Goal: Task Accomplishment & Management: Complete application form

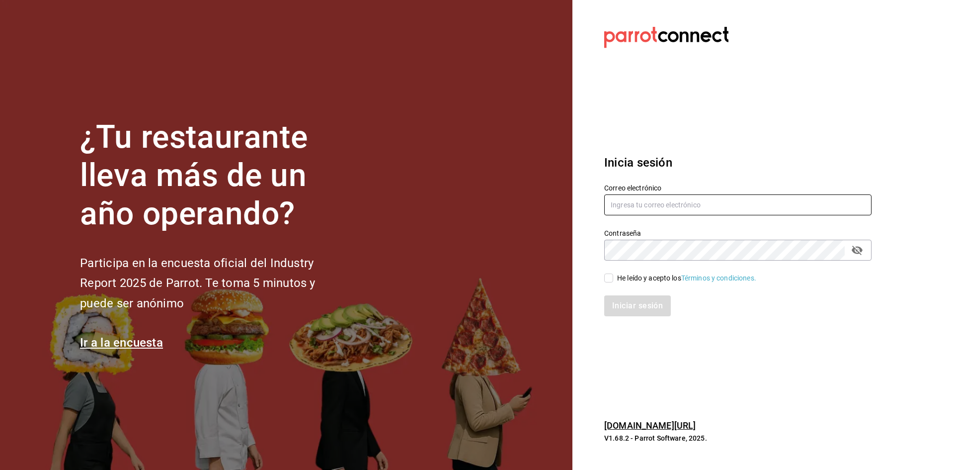
type input "ilfornaiochihuahua@gmail.com"
click at [607, 278] on input "He leído y acepto los Términos y condiciones." at bounding box center [608, 277] width 9 height 9
checkbox input "true"
click at [629, 310] on button "Iniciar sesión" at bounding box center [638, 305] width 68 height 21
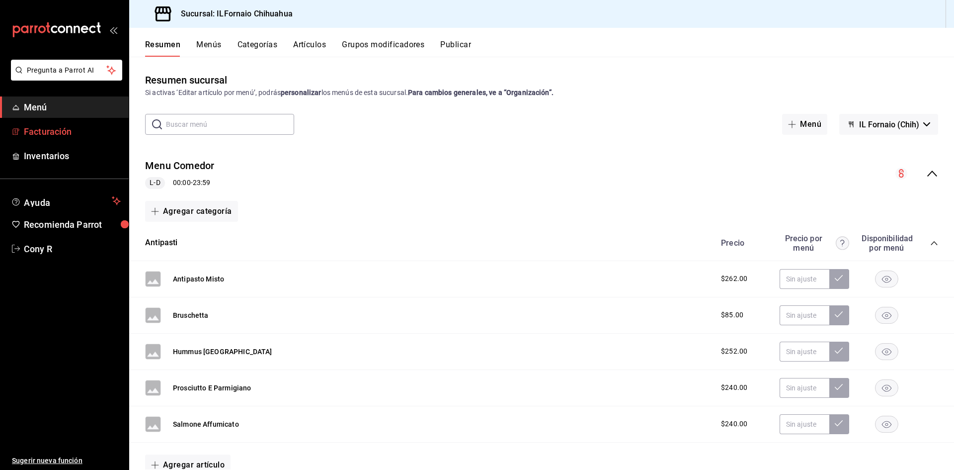
click at [49, 132] on span "Facturación" at bounding box center [72, 131] width 97 height 13
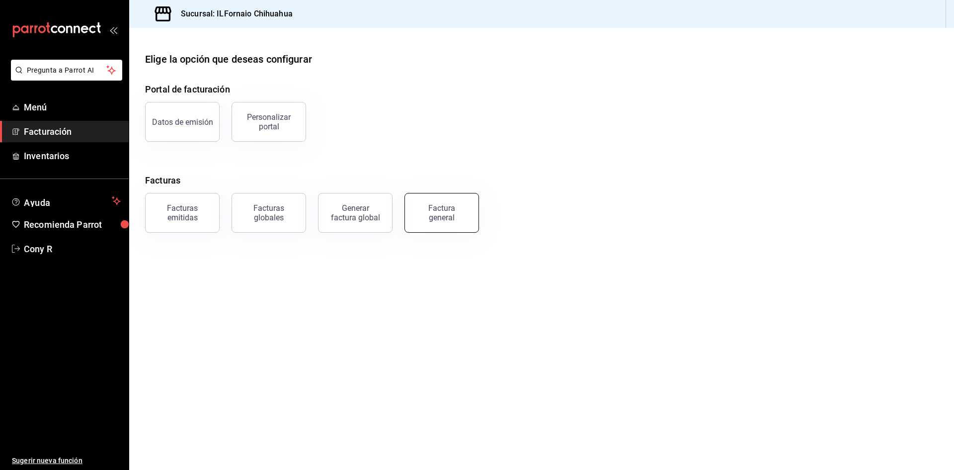
click at [424, 218] on div "Factura general" at bounding box center [442, 212] width 50 height 19
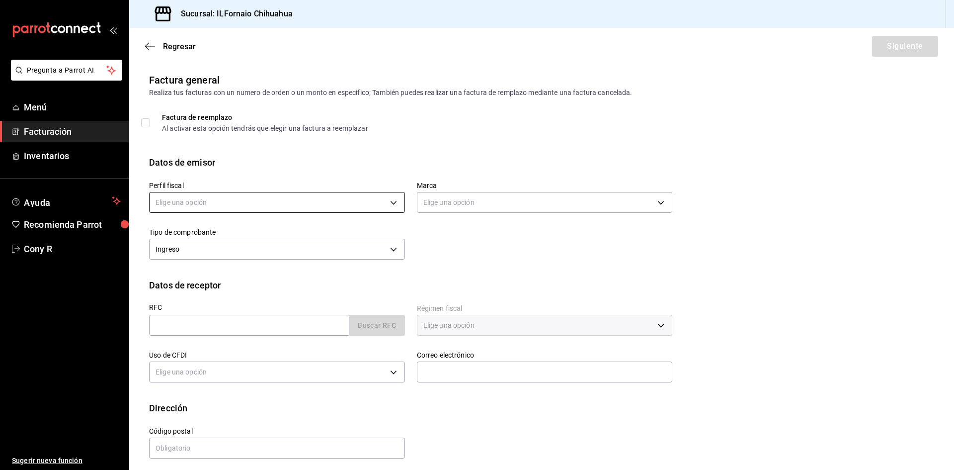
click at [391, 205] on body "Pregunta a Parrot AI Menú Facturación Inventarios Ayuda Recomienda Parrot Cony …" at bounding box center [477, 235] width 954 height 470
click at [163, 272] on li "VIA [PERSON_NAME]" at bounding box center [276, 271] width 253 height 18
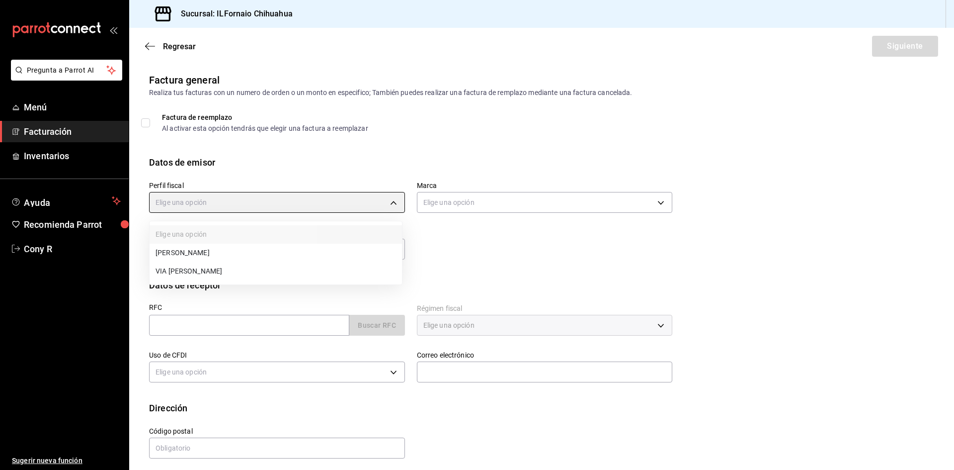
type input "c1af52ab-8a6e-4fda-8d0b-effbbfde5e32"
type input "eff813fd-44aa-4d6c-883c-3886141655c2"
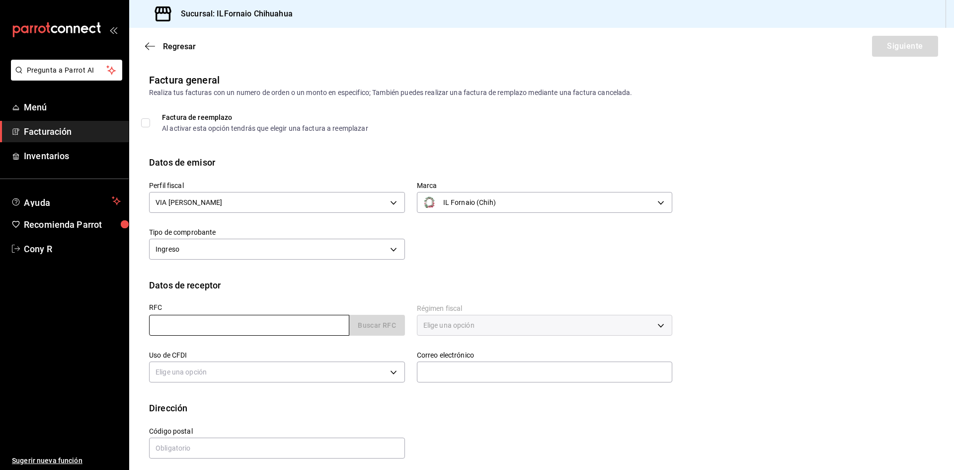
click at [221, 330] on input "text" at bounding box center [249, 325] width 200 height 21
click at [155, 322] on input "text" at bounding box center [249, 325] width 200 height 21
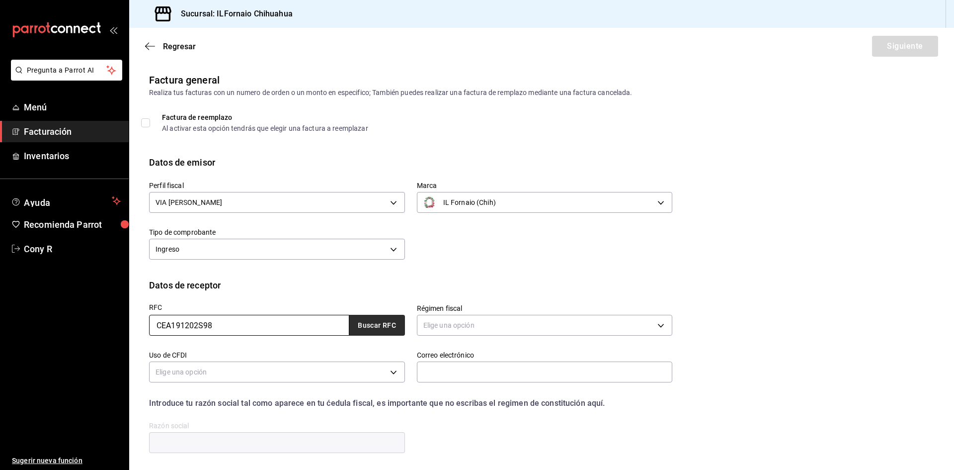
type input "CEA191202S98"
click at [371, 333] on button "Buscar RFC" at bounding box center [377, 325] width 56 height 21
click at [371, 321] on button "Buscar RFC" at bounding box center [377, 325] width 56 height 21
click at [375, 326] on button "Buscar RFC" at bounding box center [377, 325] width 56 height 21
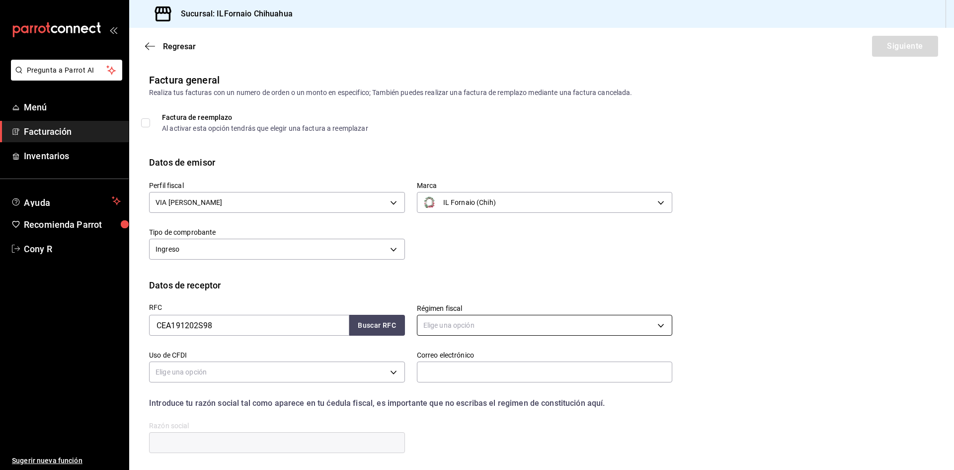
click at [433, 328] on body "Pregunta a Parrot AI Menú Facturación Inventarios Ayuda Recomienda Parrot Cony …" at bounding box center [477, 235] width 954 height 470
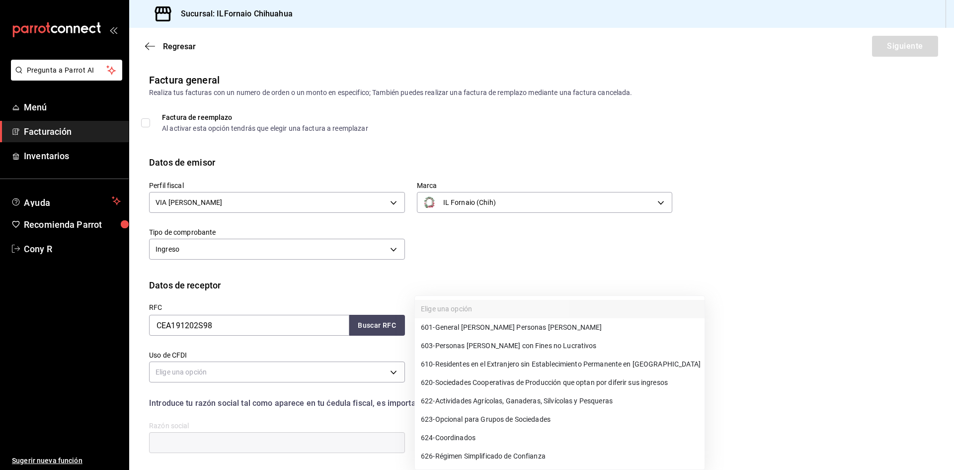
click at [475, 347] on span "603 - Personas [PERSON_NAME] con Fines no Lucrativos" at bounding box center [509, 345] width 176 height 10
type input "603"
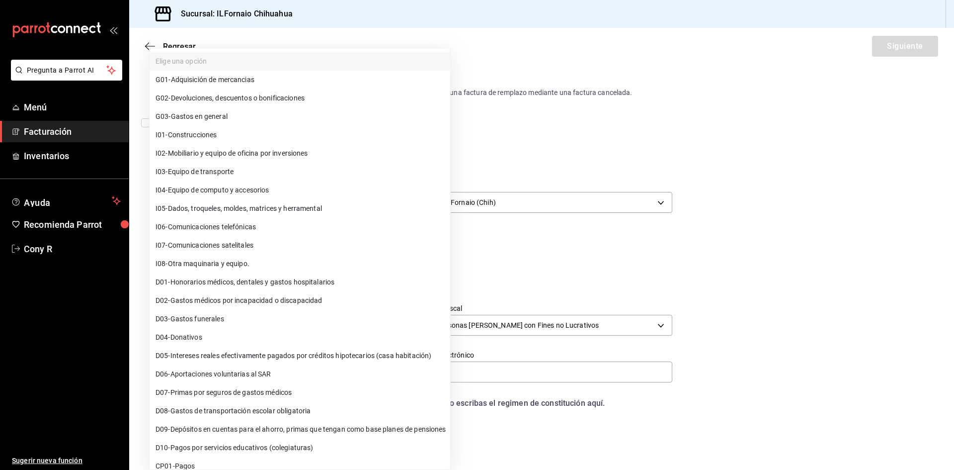
click at [195, 371] on body "Pregunta a Parrot AI Menú Facturación Inventarios Ayuda Recomienda Parrot Cony …" at bounding box center [477, 235] width 954 height 470
click at [216, 114] on span "G03 - Gastos en general" at bounding box center [192, 116] width 72 height 10
type input "G03"
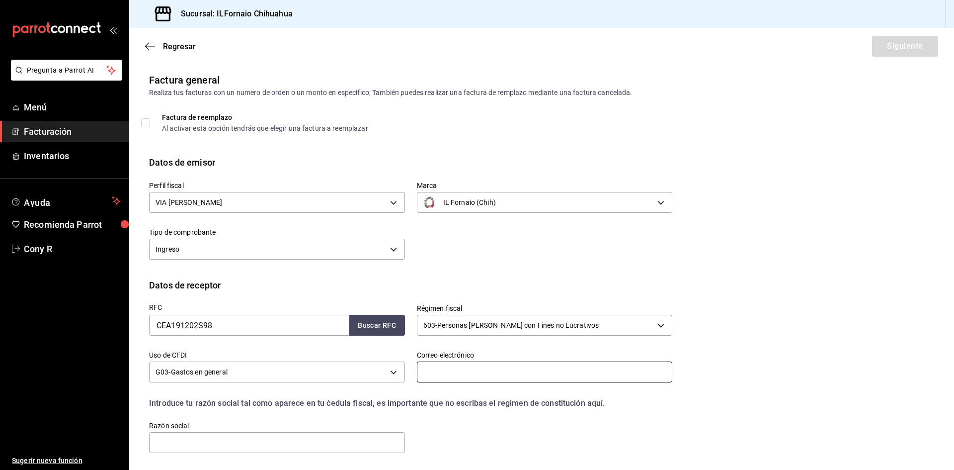
click at [427, 375] on input "text" at bounding box center [545, 371] width 256 height 21
type input "[EMAIL_ADDRESS][DOMAIN_NAME]"
click at [179, 447] on input "text" at bounding box center [277, 442] width 256 height 21
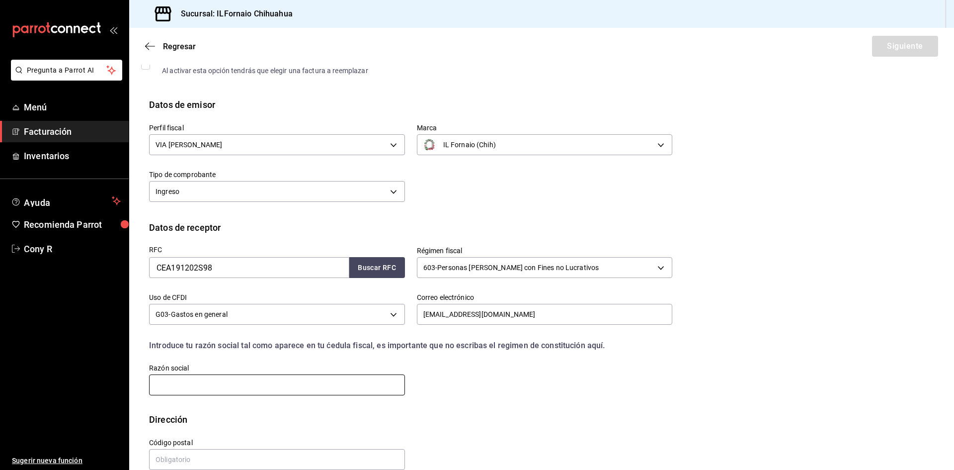
scroll to position [25, 0]
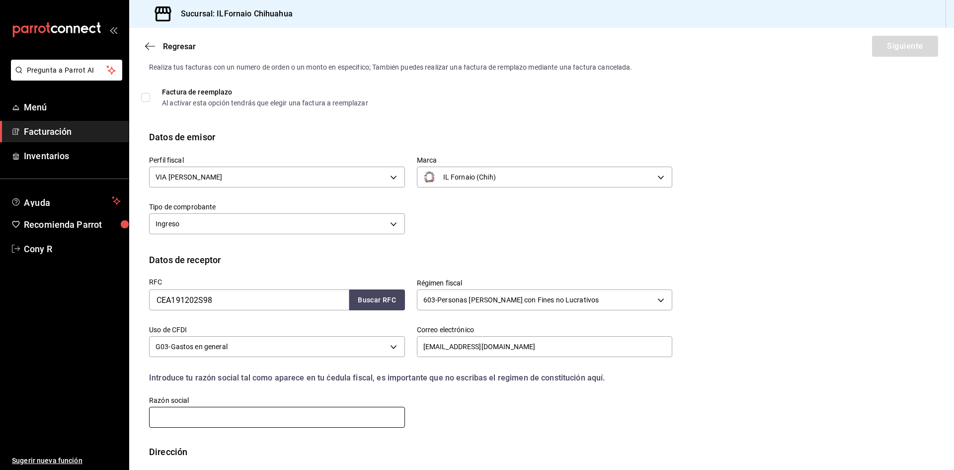
click at [157, 420] on input "text" at bounding box center [277, 417] width 256 height 21
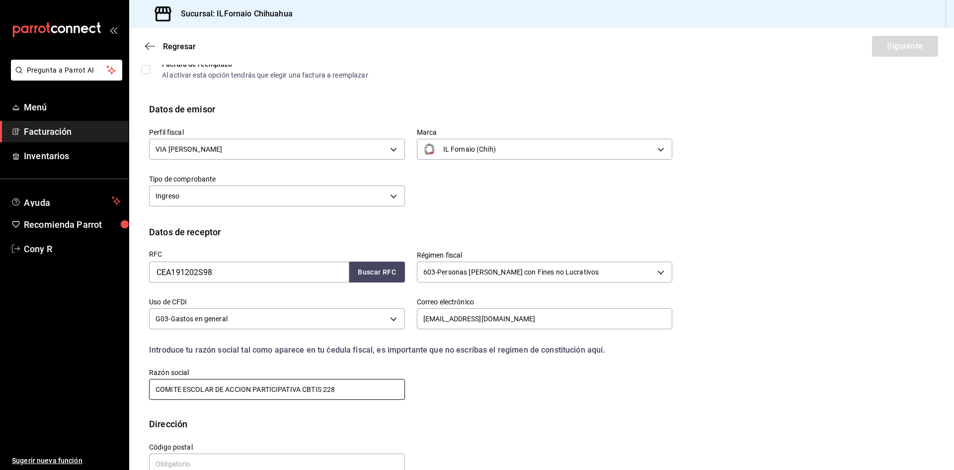
scroll to position [75, 0]
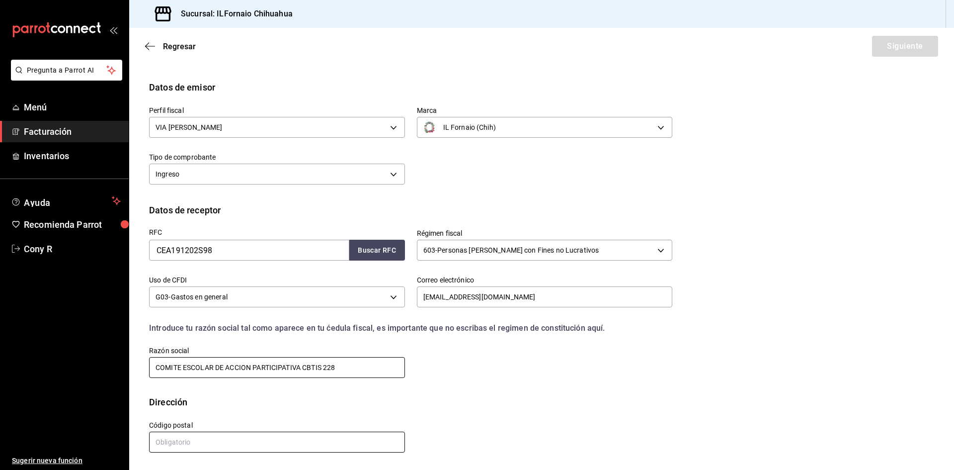
type input "COMITE ESCOLAR DE ACCION PARTICIPATIVA CBTIS 228"
click at [161, 443] on input "text" at bounding box center [277, 441] width 256 height 21
type input "33825"
click at [885, 40] on button "Siguiente" at bounding box center [905, 46] width 66 height 21
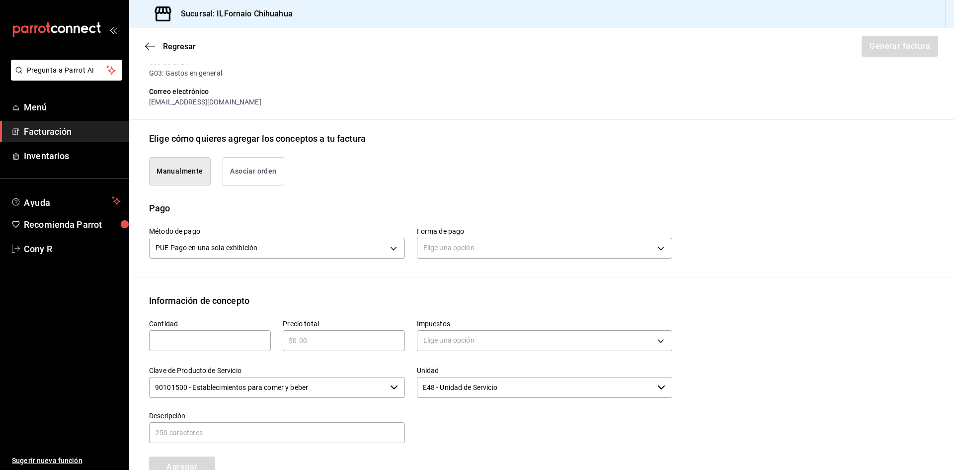
scroll to position [125, 0]
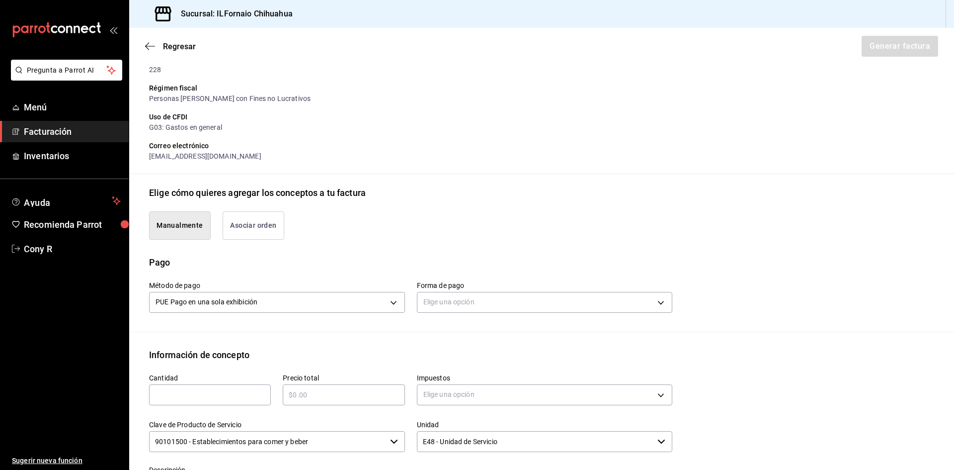
click at [179, 227] on button "Manualmente" at bounding box center [180, 225] width 62 height 28
click at [391, 303] on body "Pregunta a Parrot AI Menú Facturación Inventarios Ayuda Recomienda Parrot Cony …" at bounding box center [477, 235] width 954 height 470
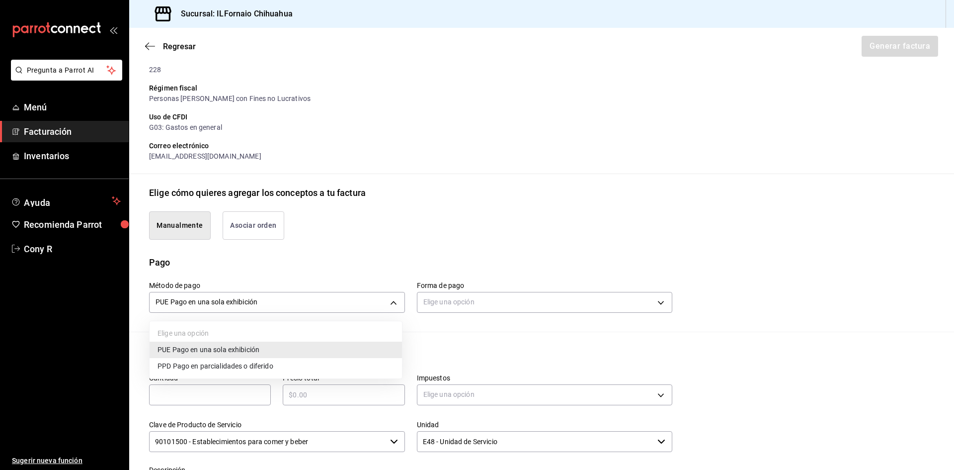
click at [259, 348] on span "PUE Pago en una sola exhibición" at bounding box center [209, 349] width 102 height 10
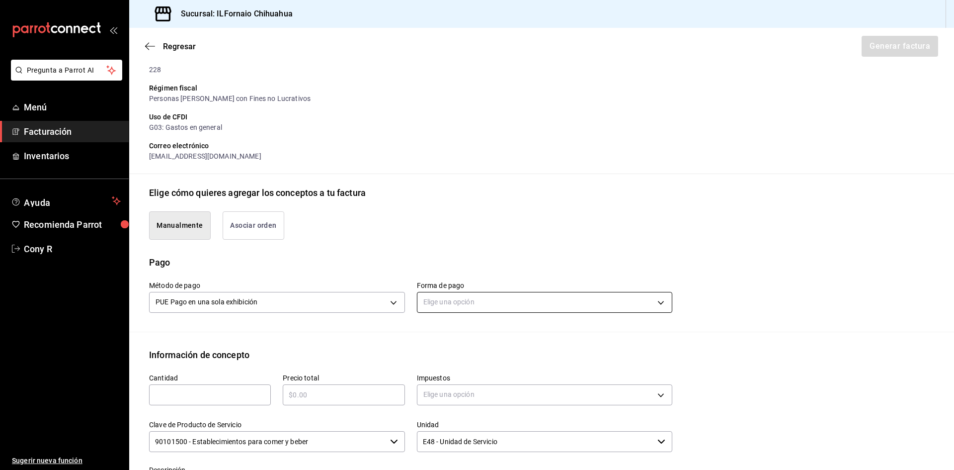
click at [657, 303] on body "Pregunta a Parrot AI Menú Facturación Inventarios Ayuda Recomienda Parrot Cony …" at bounding box center [477, 235] width 954 height 470
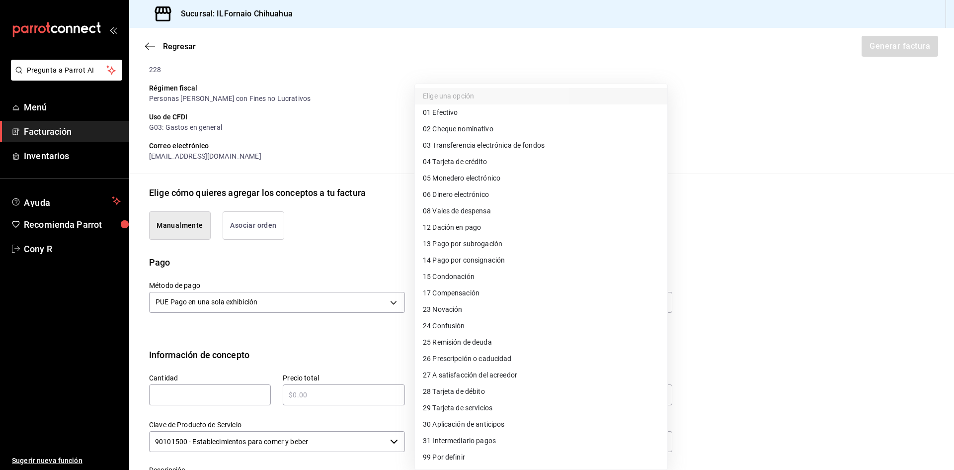
click at [455, 161] on span "04 Tarjeta de crédito" at bounding box center [455, 162] width 64 height 10
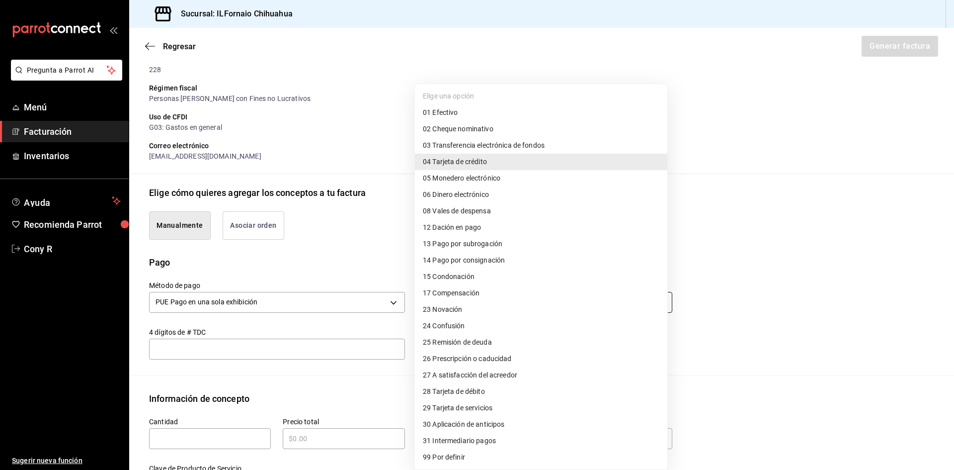
click at [654, 302] on body "Pregunta a Parrot AI Menú Facturación Inventarios Ayuda Recomienda Parrot Cony …" at bounding box center [477, 235] width 954 height 470
click at [484, 161] on span "04 Tarjeta de crédito" at bounding box center [455, 162] width 64 height 10
click at [658, 309] on body "Pregunta a Parrot AI Menú Facturación Inventarios Ayuda Recomienda Parrot Cony …" at bounding box center [477, 235] width 954 height 470
click at [467, 387] on span "28 Tarjeta de débito" at bounding box center [454, 391] width 62 height 10
type input "28"
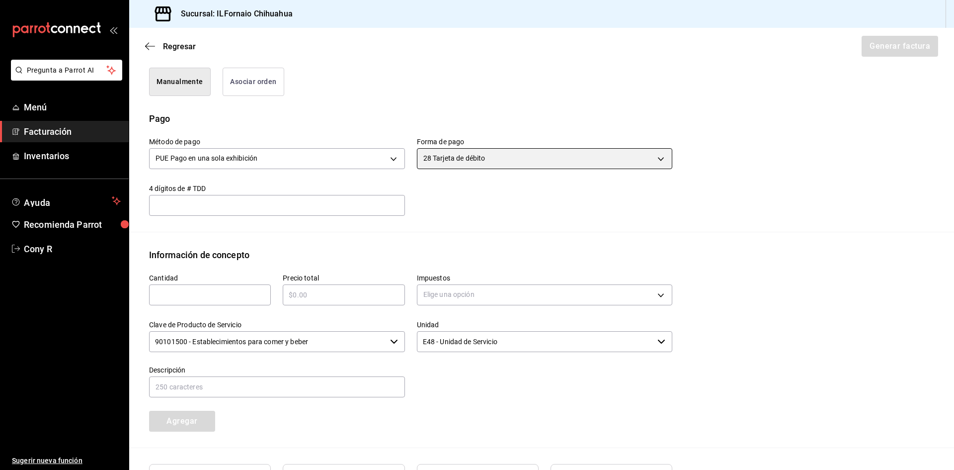
scroll to position [274, 0]
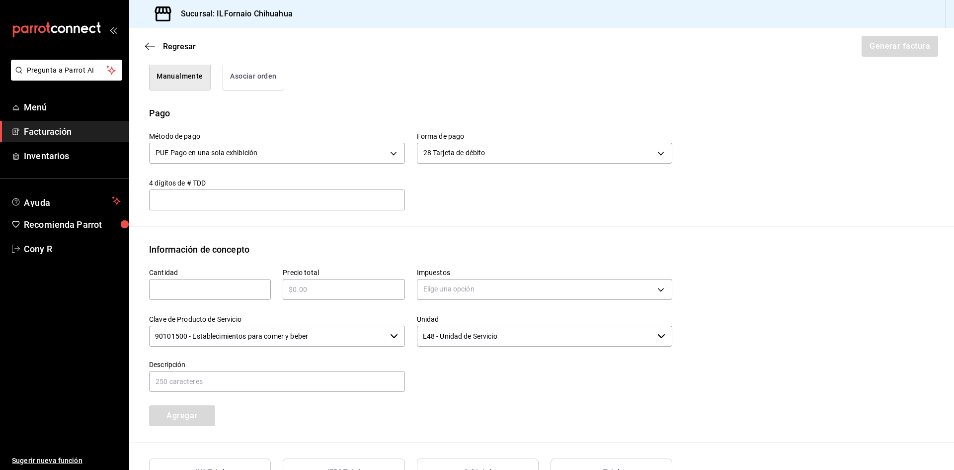
click at [223, 288] on input "text" at bounding box center [210, 289] width 122 height 12
click at [170, 286] on input "text" at bounding box center [210, 289] width 122 height 12
click at [307, 285] on input "text" at bounding box center [344, 289] width 122 height 12
click at [201, 285] on input "1560" at bounding box center [210, 289] width 122 height 12
type input "1"
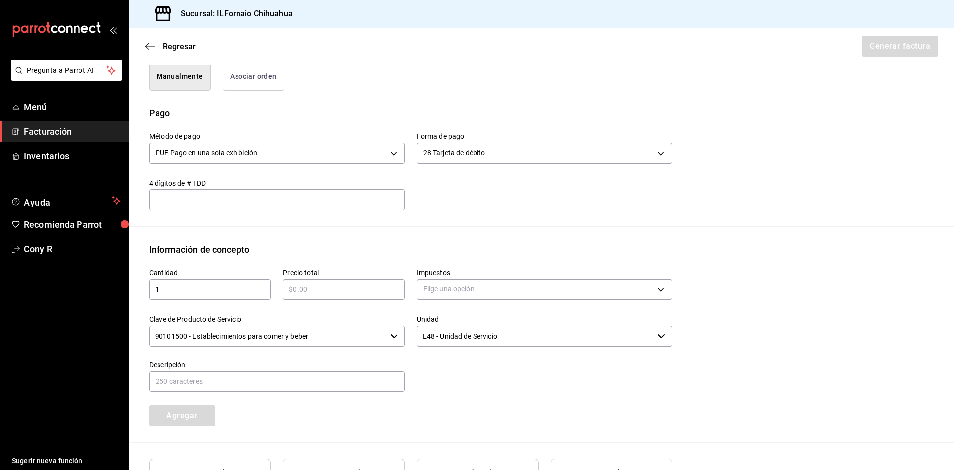
click at [318, 273] on label "Precio total" at bounding box center [344, 271] width 122 height 7
click at [314, 287] on input "text" at bounding box center [344, 289] width 122 height 12
type input "$1560"
click at [607, 291] on body "Pregunta a Parrot AI Menú Facturación Inventarios Ayuda Recomienda Parrot Cony …" at bounding box center [477, 235] width 954 height 470
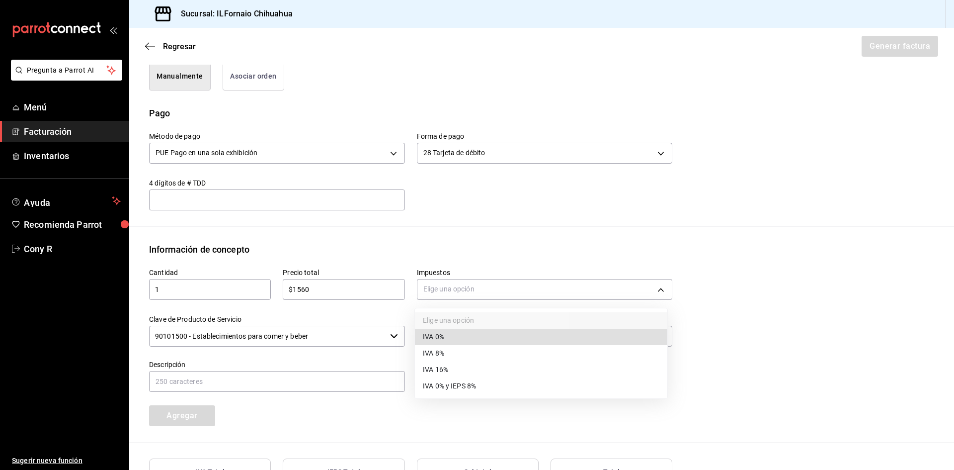
click at [445, 372] on span "IVA 16%" at bounding box center [435, 369] width 25 height 10
type input "IVA_16"
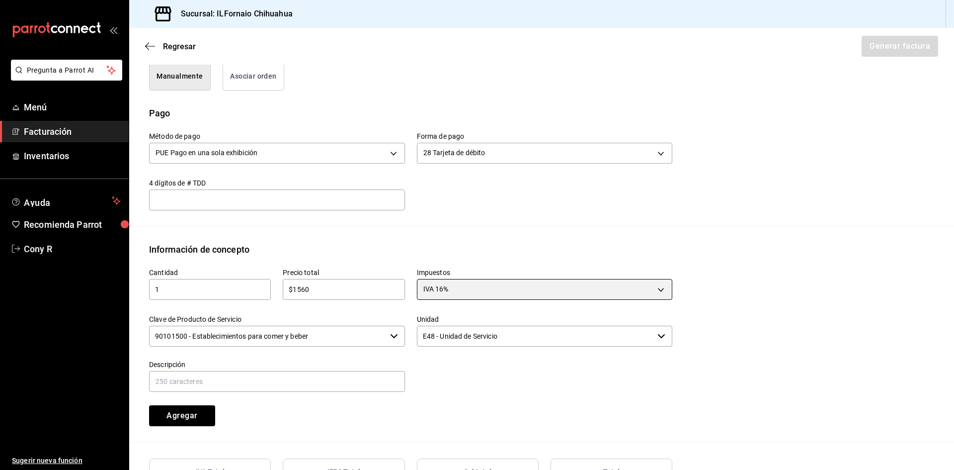
click at [393, 339] on icon "button" at bounding box center [394, 336] width 8 height 8
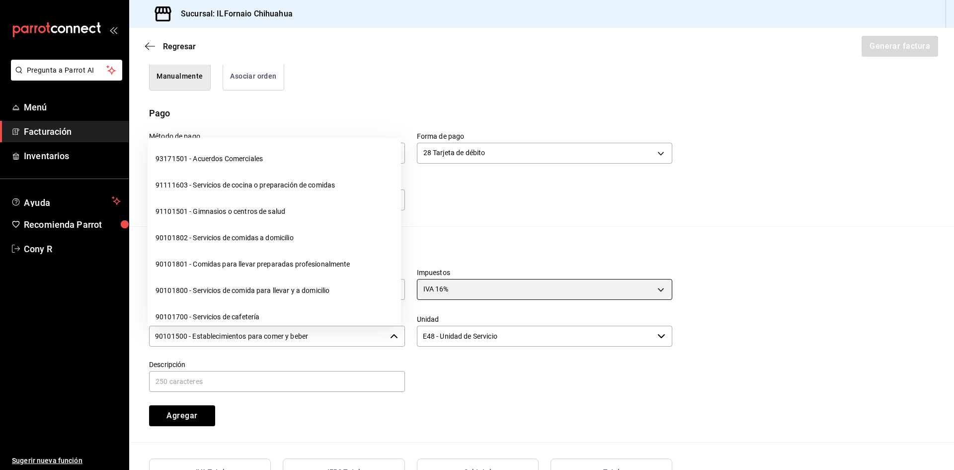
click at [393, 339] on icon "button" at bounding box center [394, 336] width 8 height 8
click at [324, 337] on input "90101500 - Establecimientos para comer y beber" at bounding box center [267, 336] width 237 height 21
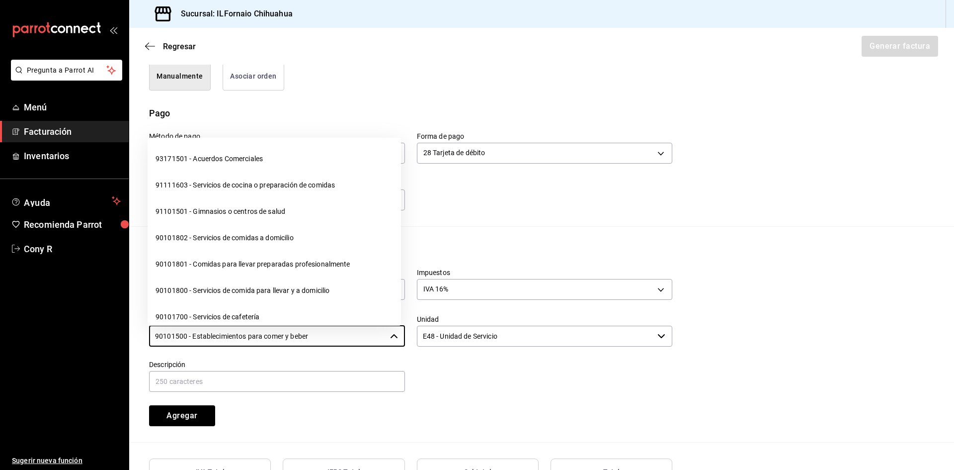
click at [546, 402] on div "Cantidad 1 ​ Precio total $1560 ​ Impuestos IVA 16% IVA_16 Clave de Producto de…" at bounding box center [404, 341] width 535 height 170
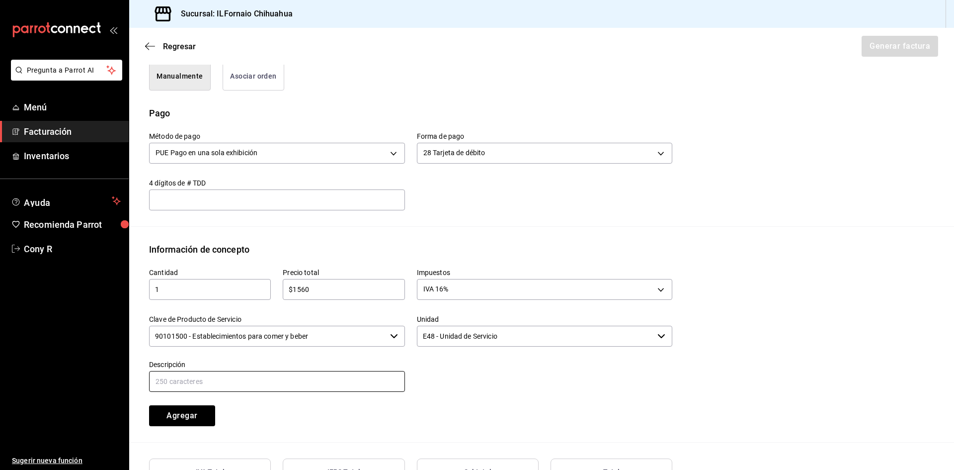
click at [223, 381] on input "text" at bounding box center [277, 381] width 256 height 21
type input "Consumo"
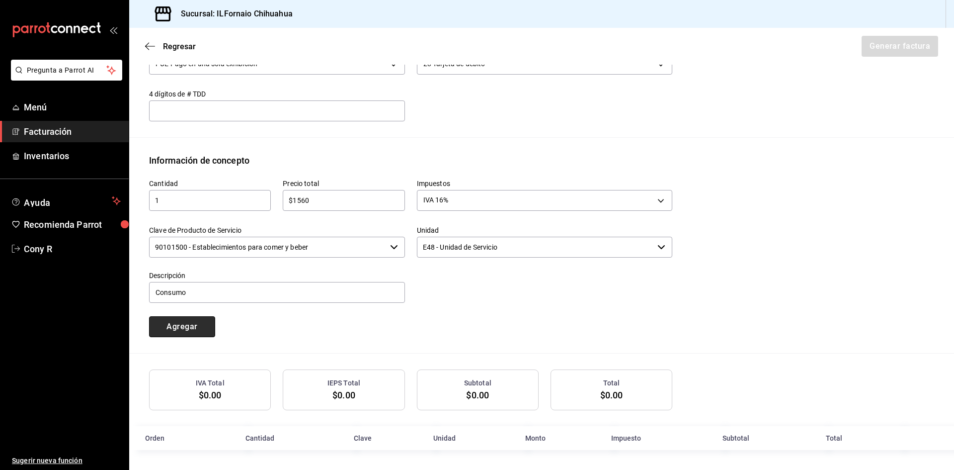
click at [186, 330] on button "Agregar" at bounding box center [182, 326] width 66 height 21
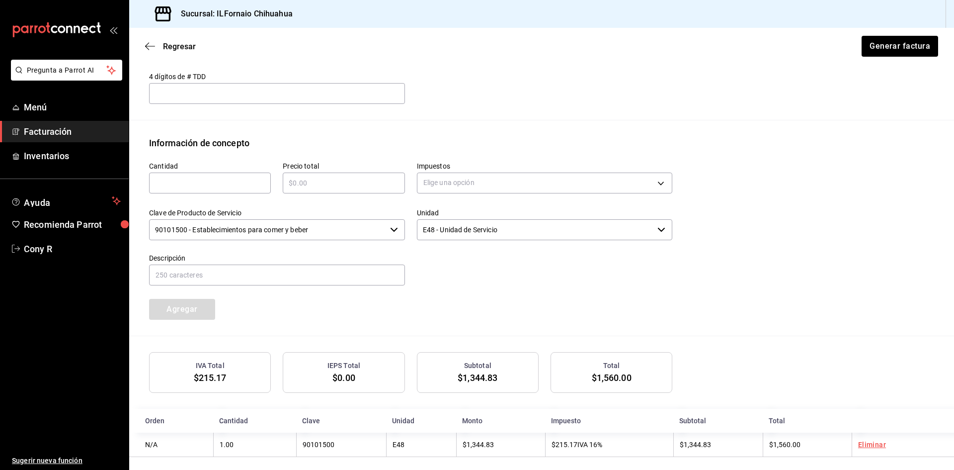
scroll to position [388, 0]
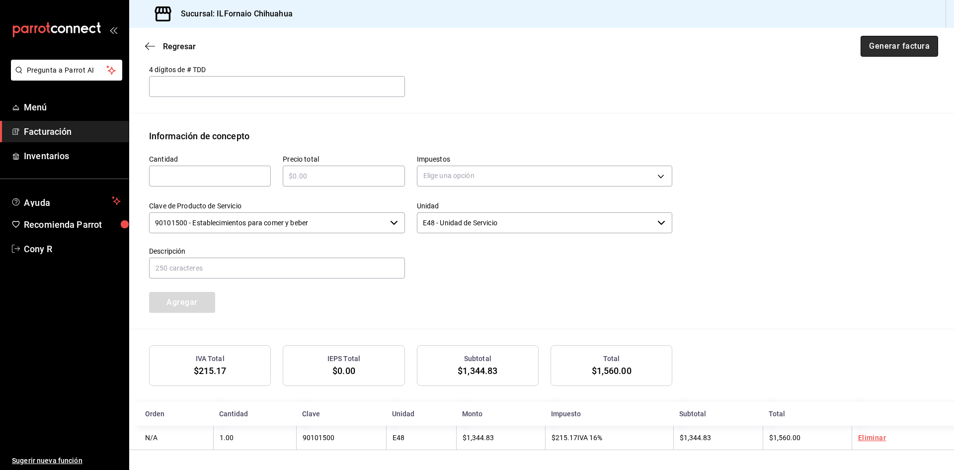
click at [907, 47] on button "Generar factura" at bounding box center [900, 46] width 78 height 21
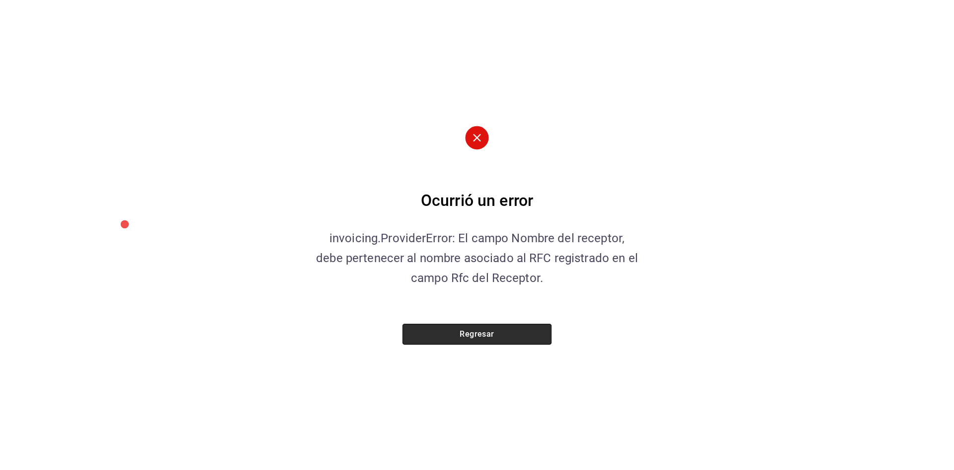
click at [467, 336] on button "Regresar" at bounding box center [477, 334] width 149 height 21
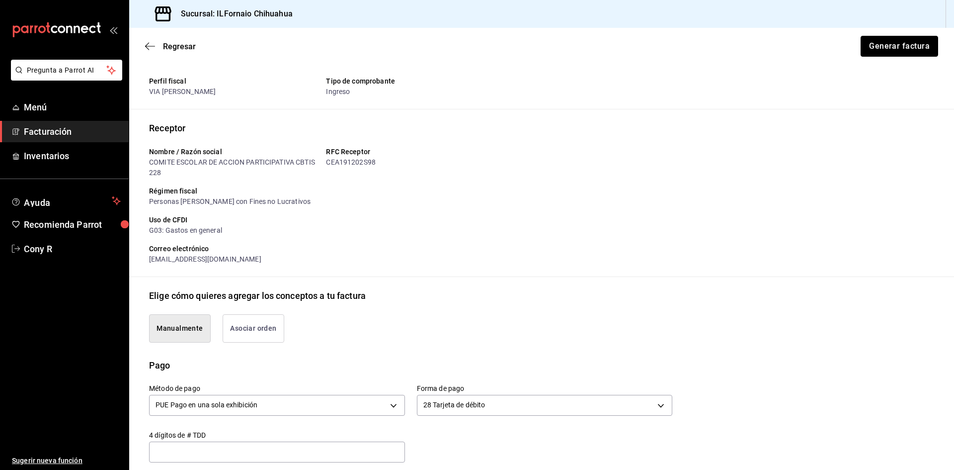
scroll to position [0, 0]
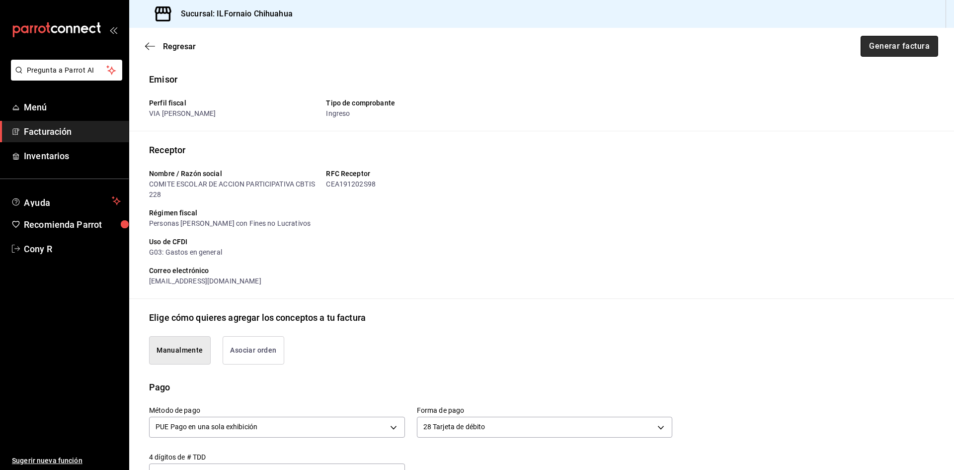
click at [862, 48] on button "Generar factura" at bounding box center [900, 46] width 78 height 21
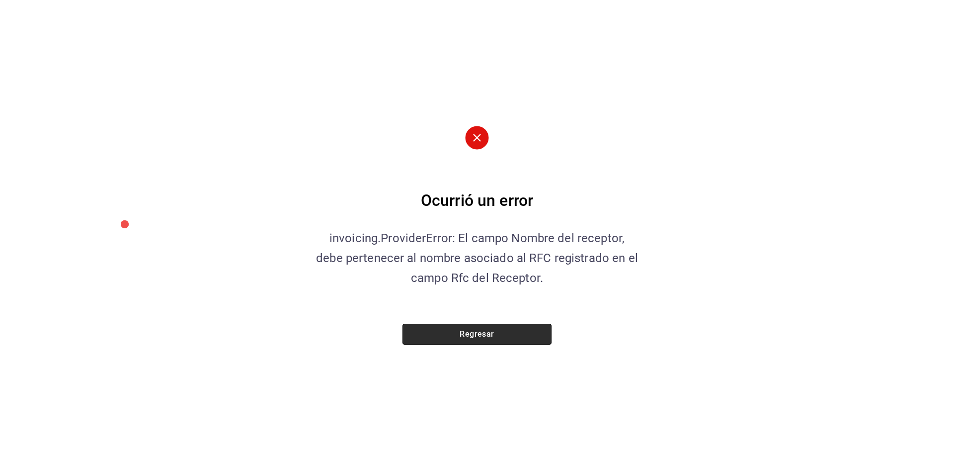
click at [494, 330] on button "Regresar" at bounding box center [477, 334] width 149 height 21
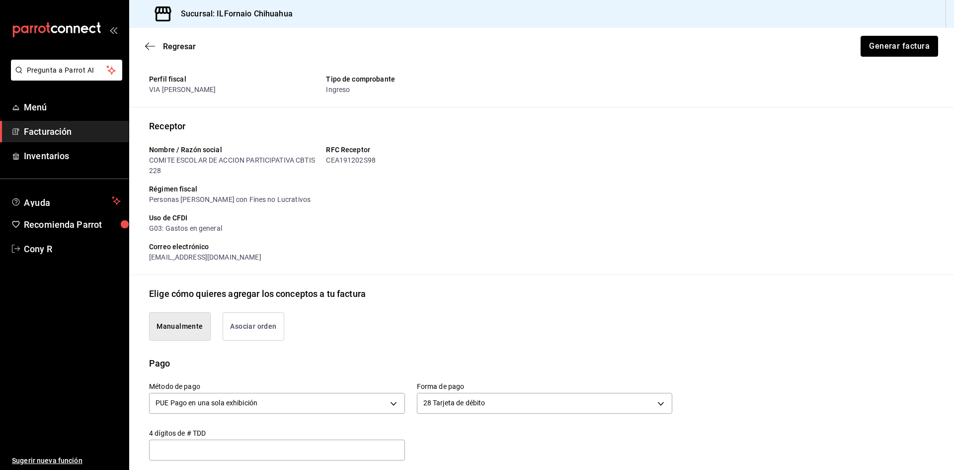
scroll to position [50, 0]
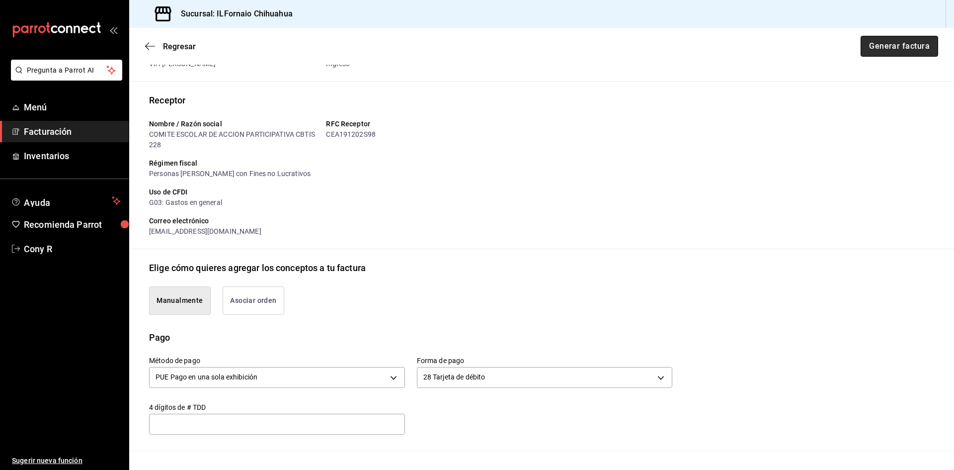
click at [912, 45] on button "Generar factura" at bounding box center [900, 46] width 78 height 21
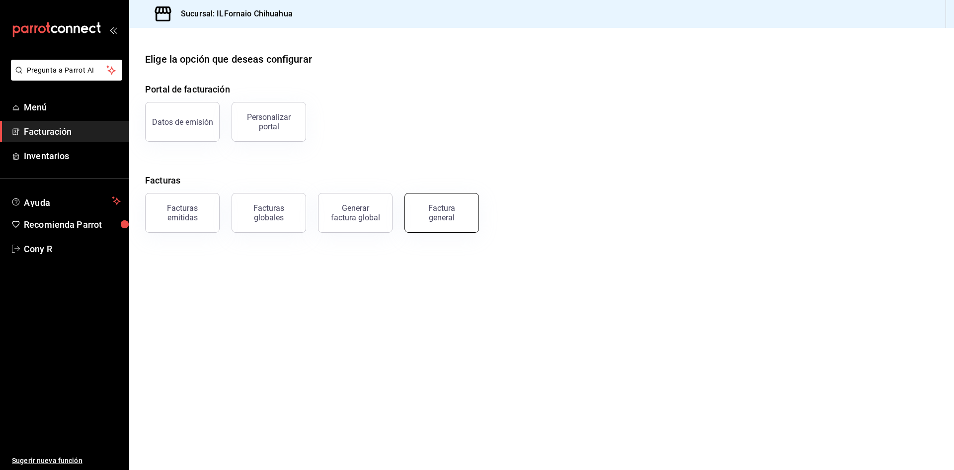
click at [438, 203] on button "Factura general" at bounding box center [442, 213] width 75 height 40
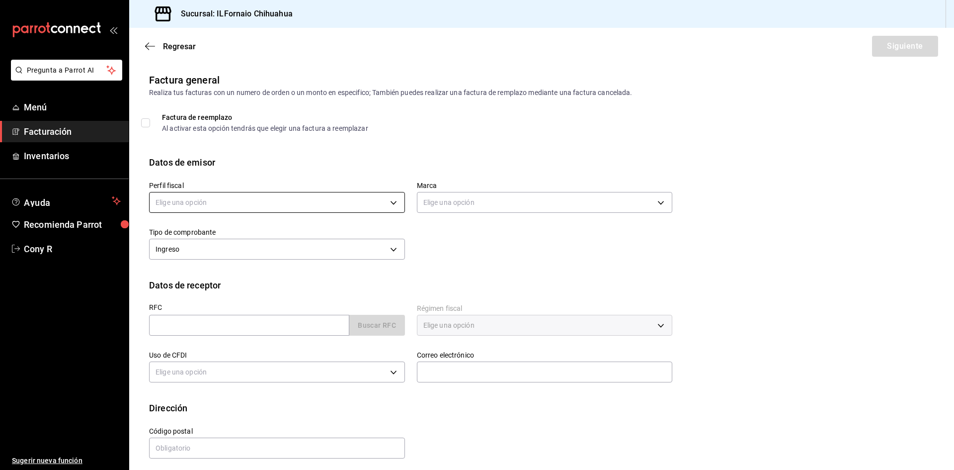
click at [390, 200] on body "Pregunta a Parrot AI Menú Facturación Inventarios Ayuda Recomienda Parrot Cony …" at bounding box center [477, 235] width 954 height 470
click at [185, 271] on li "VIA [PERSON_NAME]" at bounding box center [276, 271] width 253 height 18
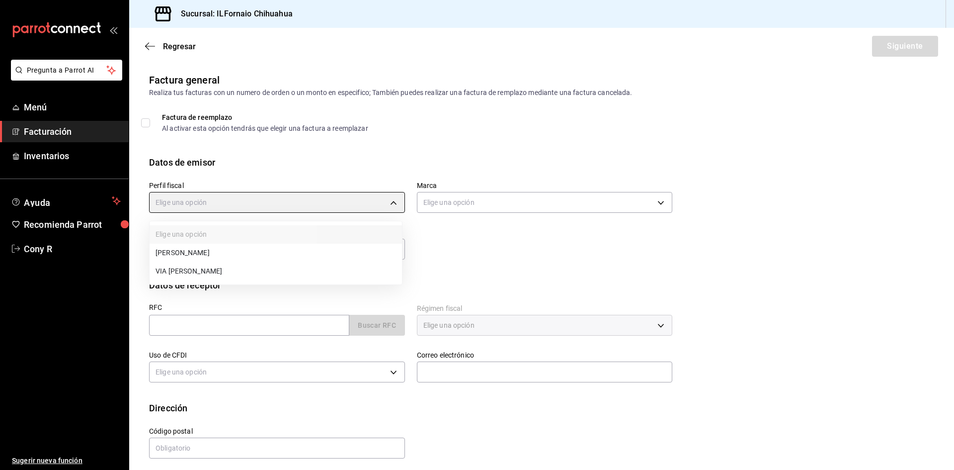
type input "c1af52ab-8a6e-4fda-8d0b-effbbfde5e32"
type input "eff813fd-44aa-4d6c-883c-3886141655c2"
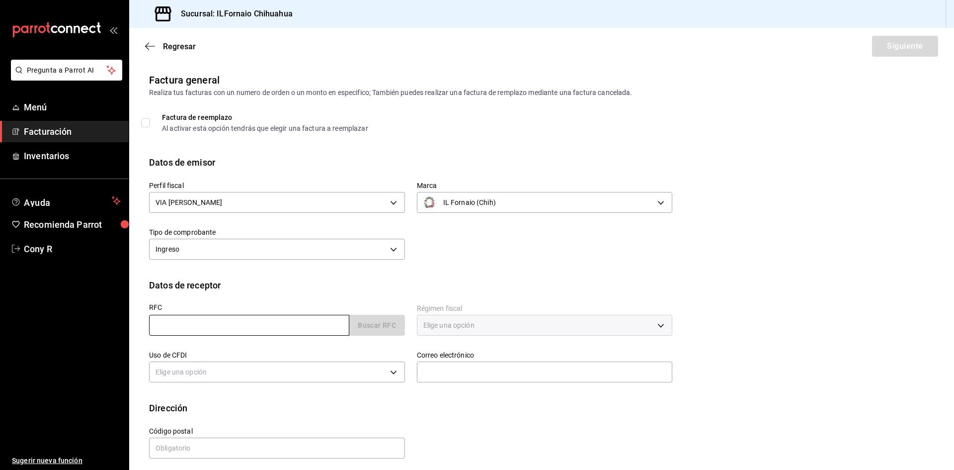
drag, startPoint x: 201, startPoint y: 324, endPoint x: 188, endPoint y: 324, distance: 12.4
click at [200, 324] on input "text" at bounding box center [249, 325] width 200 height 21
click at [392, 250] on body "Pregunta a Parrot AI Menú Facturación Inventarios Ayuda Recomienda Parrot Cony …" at bounding box center [477, 235] width 954 height 470
click at [391, 251] on div at bounding box center [477, 235] width 954 height 470
click at [175, 321] on input "text" at bounding box center [249, 325] width 200 height 21
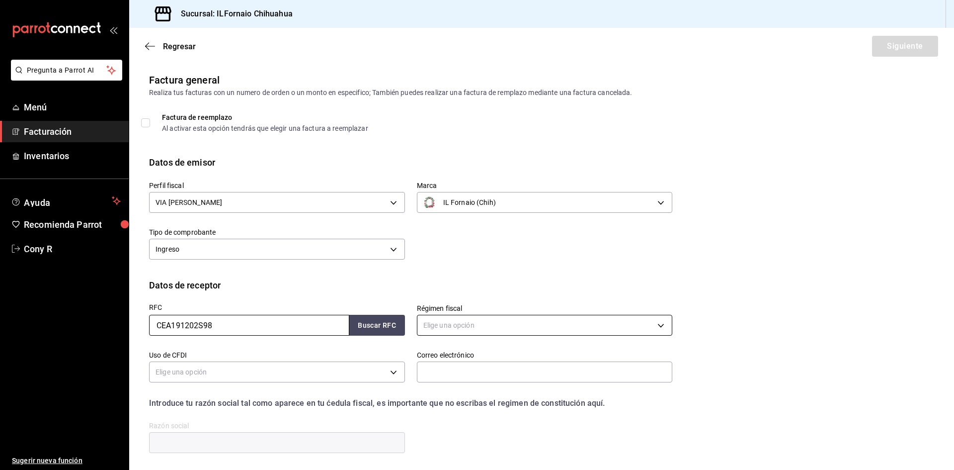
type input "CEA191202S98"
click at [506, 323] on body "Pregunta a Parrot AI Menú Facturación Inventarios Ayuda Recomienda Parrot Cony …" at bounding box center [477, 235] width 954 height 470
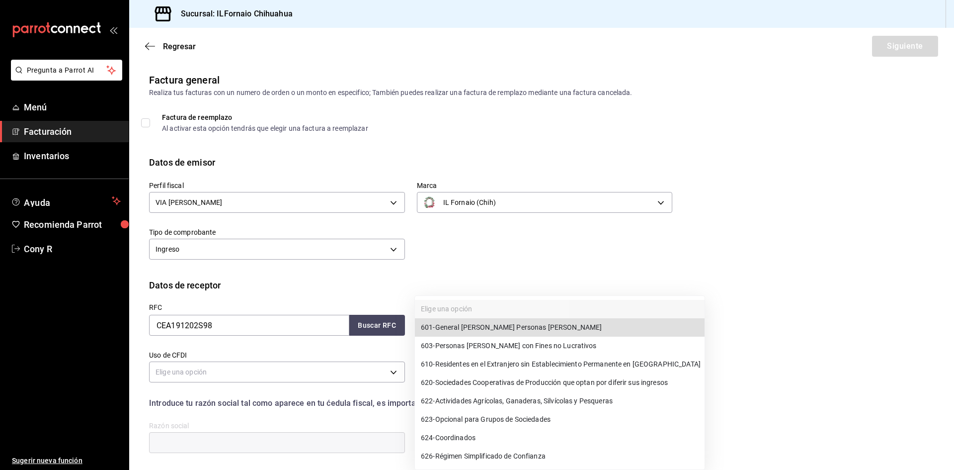
click at [502, 341] on span "603 - Personas [PERSON_NAME] con Fines no Lucrativos" at bounding box center [509, 345] width 176 height 10
type input "603"
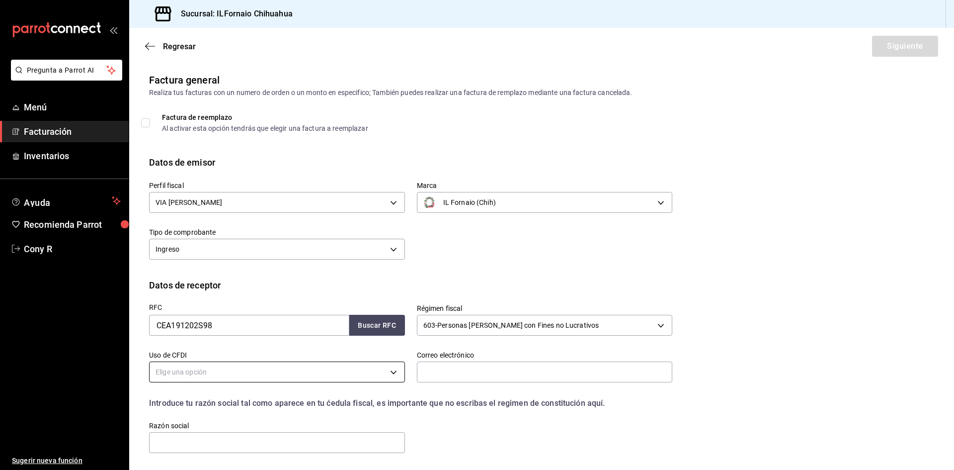
click at [208, 369] on body "Pregunta a Parrot AI Menú Facturación Inventarios Ayuda Recomienda Parrot Cony …" at bounding box center [477, 235] width 954 height 470
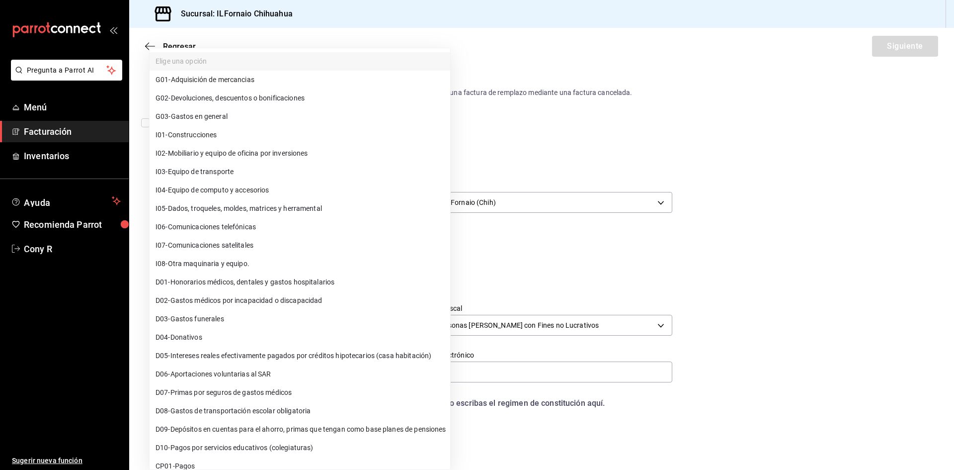
click at [205, 114] on span "G03 - Gastos en general" at bounding box center [192, 116] width 72 height 10
type input "G03"
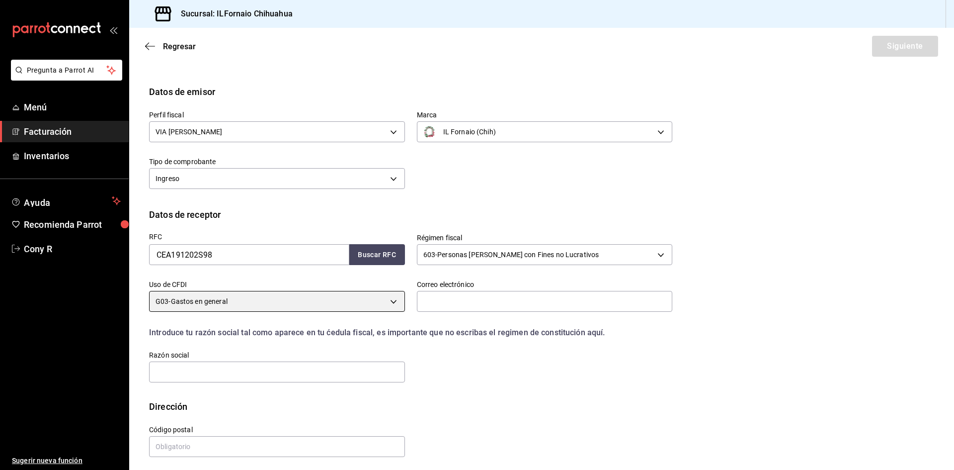
scroll to position [75, 0]
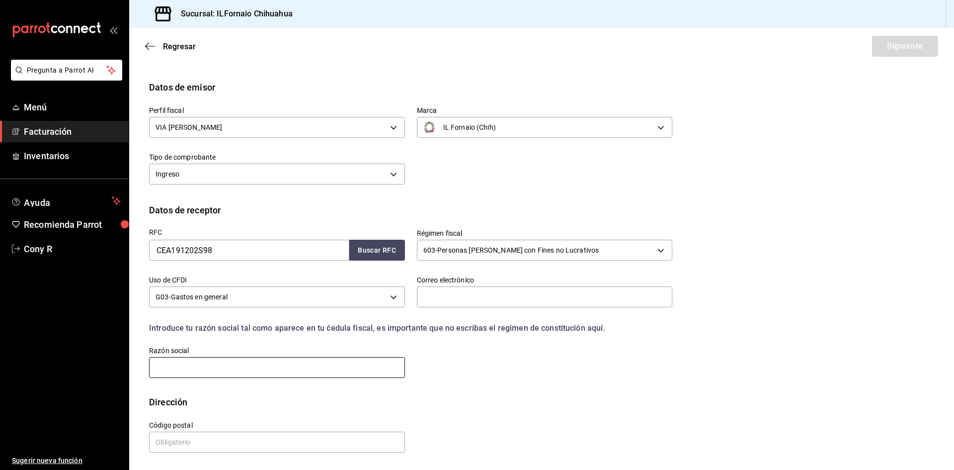
click at [199, 368] on input "text" at bounding box center [277, 367] width 256 height 21
type input "COMITE ESCOLAR DE ACCION PARTICIPATIVA CBTIS 228"
click at [170, 433] on input "text" at bounding box center [277, 441] width 256 height 21
click at [454, 413] on div "Calle # exterior # interior Código postal Estado ​ Municipio ​ [GEOGRAPHIC_DATA…" at bounding box center [404, 431] width 535 height 45
click at [170, 445] on input "text" at bounding box center [277, 441] width 256 height 21
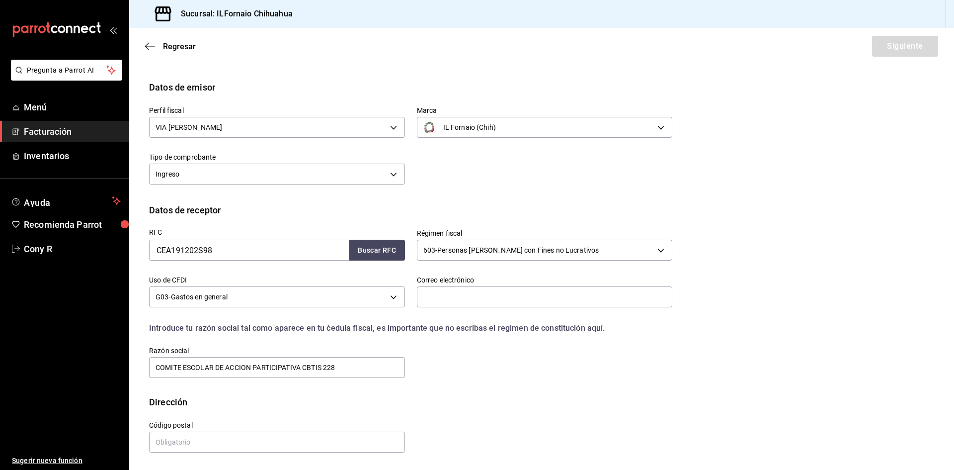
click at [543, 391] on div "RFC CEA191202S98 Buscar RFC Régimen fiscal 603 - Personas [PERSON_NAME] con Fin…" at bounding box center [541, 306] width 785 height 178
click at [434, 296] on input "text" at bounding box center [545, 296] width 256 height 21
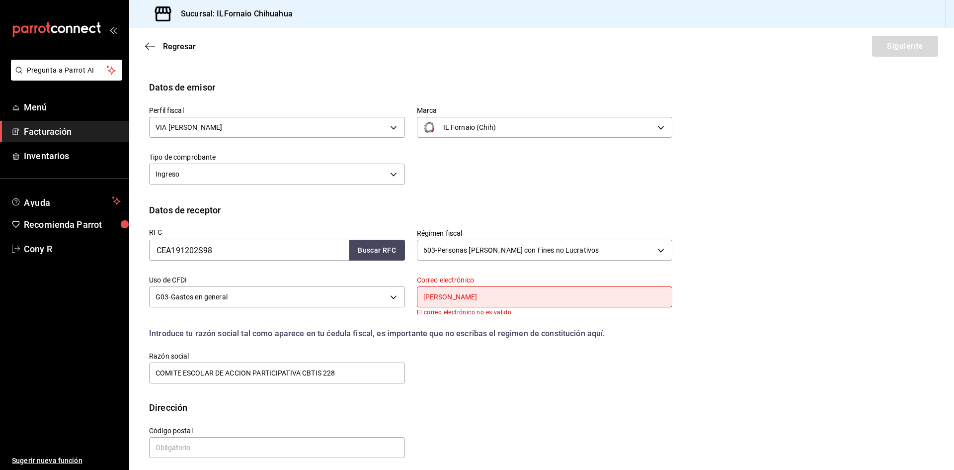
type input "[EMAIL_ADDRESS][DOMAIN_NAME]"
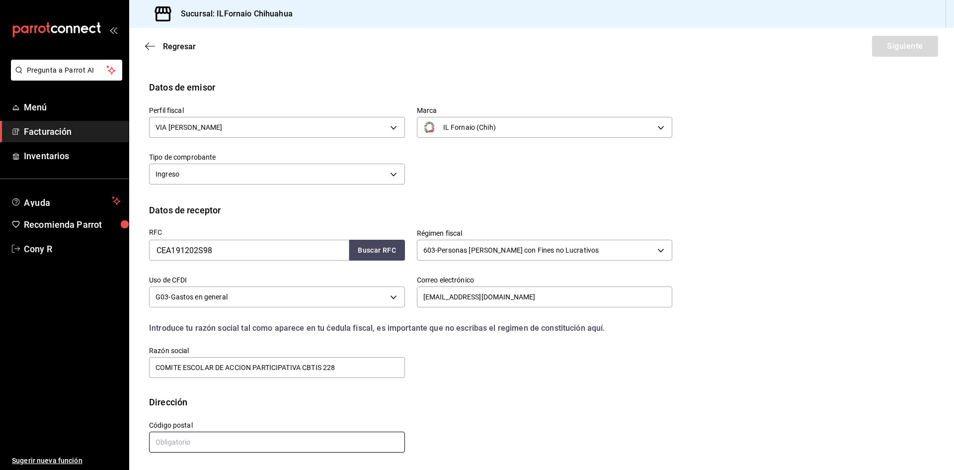
drag, startPoint x: 178, startPoint y: 446, endPoint x: 184, endPoint y: 445, distance: 6.0
click at [178, 446] on input "text" at bounding box center [277, 441] width 256 height 21
type input "33825"
click at [906, 49] on button "Siguiente" at bounding box center [905, 46] width 66 height 21
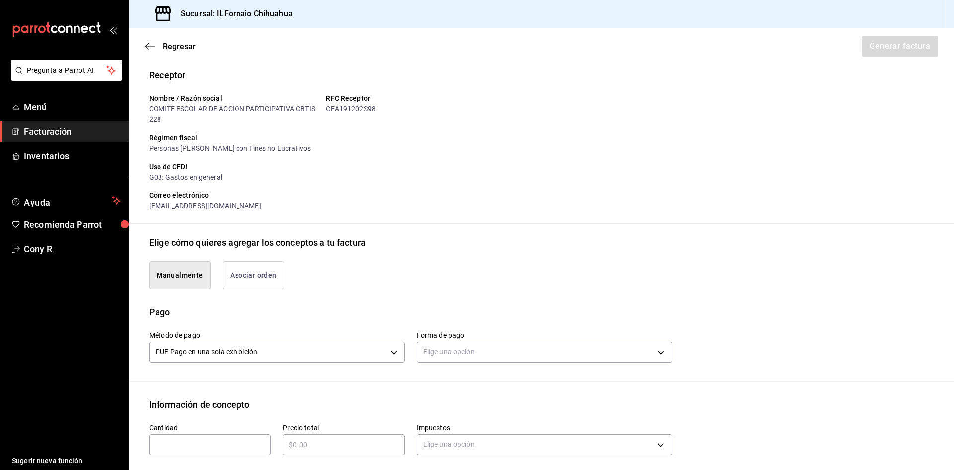
click at [189, 286] on button "Manualmente" at bounding box center [180, 275] width 62 height 28
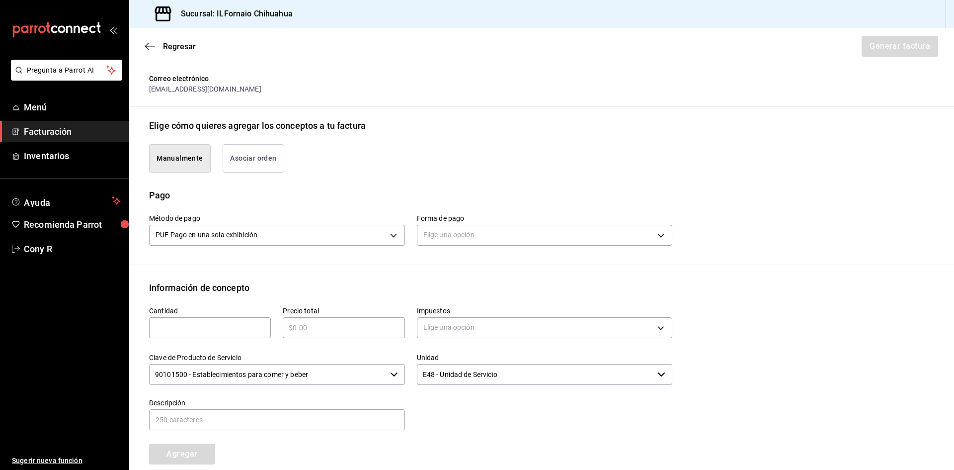
scroll to position [174, 0]
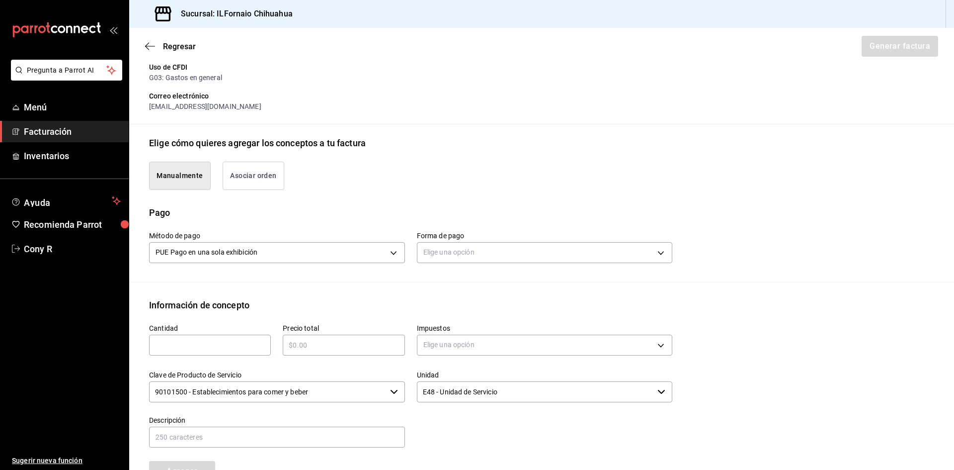
click at [638, 264] on div "Elige una opción" at bounding box center [545, 251] width 256 height 26
click at [633, 246] on body "Pregunta a Parrot AI Menú Facturación Inventarios Ayuda Recomienda Parrot Cony …" at bounding box center [477, 235] width 954 height 470
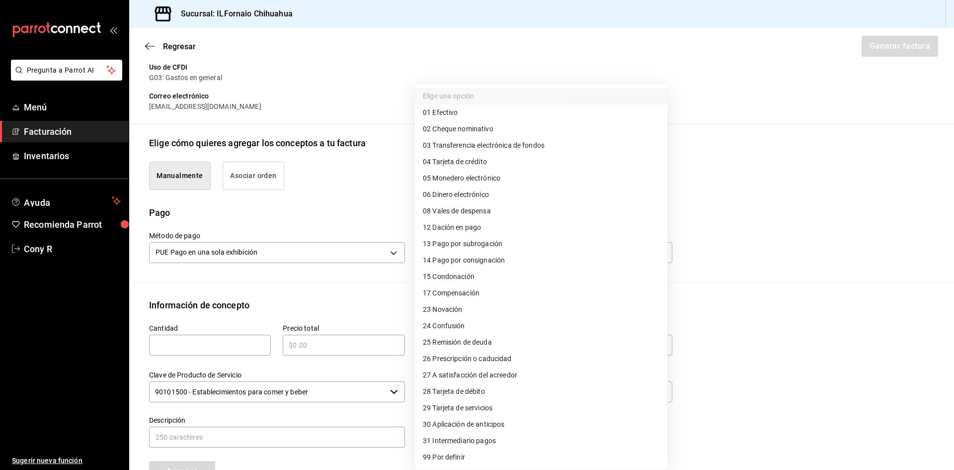
click at [435, 164] on span "04 Tarjeta de crédito" at bounding box center [455, 162] width 64 height 10
type input "04"
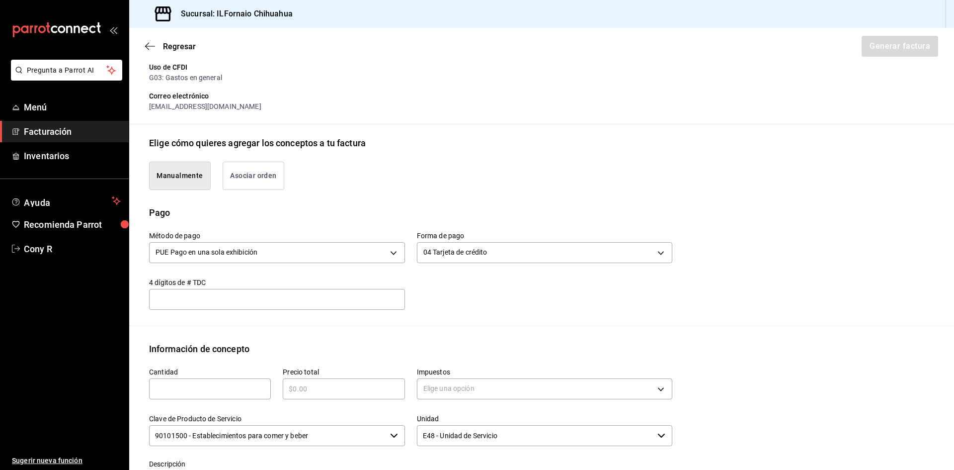
click at [180, 381] on div "​" at bounding box center [210, 388] width 122 height 21
type input "1"
click at [309, 389] on input "text" at bounding box center [344, 389] width 122 height 12
type input "$1560"
click at [498, 387] on body "Pregunta a Parrot AI Menú Facturación Inventarios Ayuda Recomienda Parrot Cony …" at bounding box center [477, 235] width 954 height 470
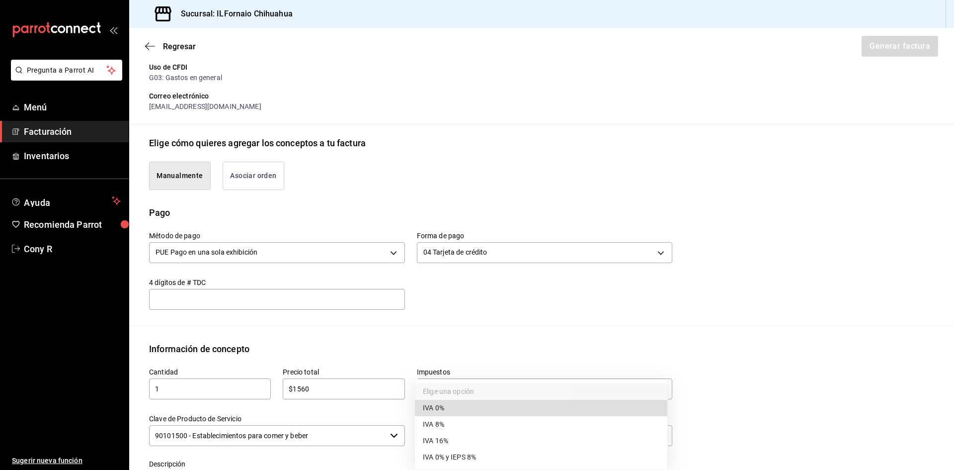
click at [443, 437] on span "IVA 16%" at bounding box center [435, 440] width 25 height 10
type input "IVA_16"
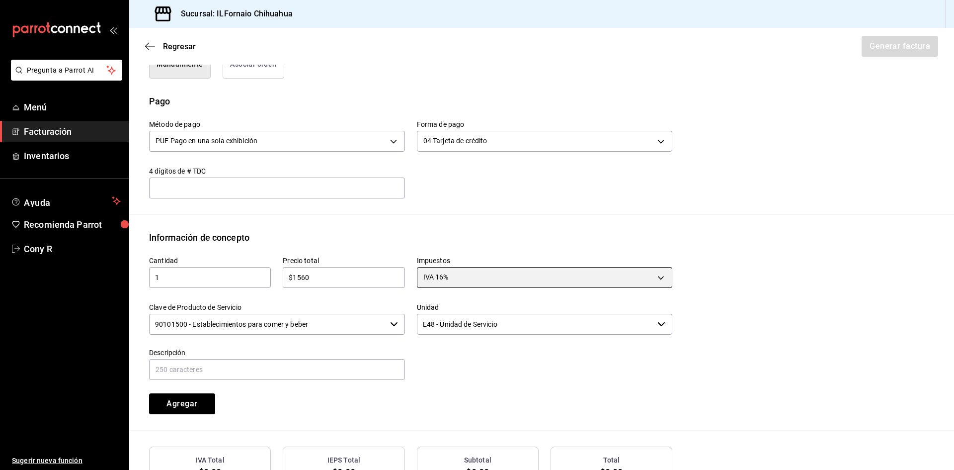
scroll to position [264, 0]
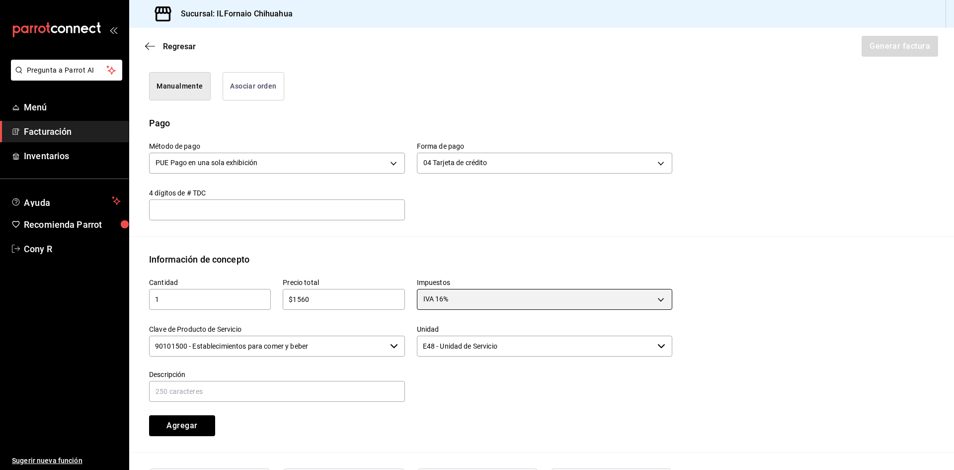
click at [660, 348] on icon "button" at bounding box center [662, 346] width 8 height 8
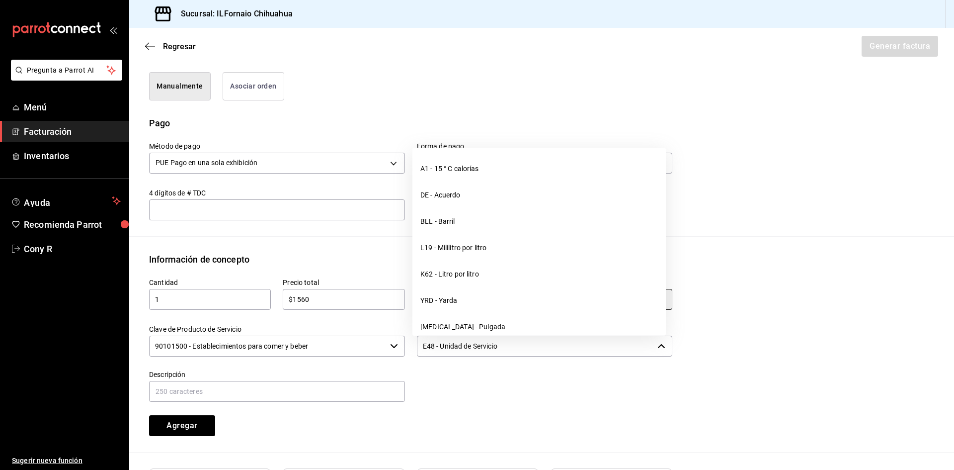
click at [660, 348] on icon "button" at bounding box center [661, 346] width 7 height 4
click at [568, 396] on div at bounding box center [539, 380] width 268 height 45
click at [237, 397] on input "text" at bounding box center [277, 391] width 256 height 21
type input "Consumo"
click at [727, 372] on div "Cantidad 1 ​ Precio total $1560 ​ Impuestos IVA 16% IVA_16 Clave de Producto de…" at bounding box center [541, 359] width 785 height 186
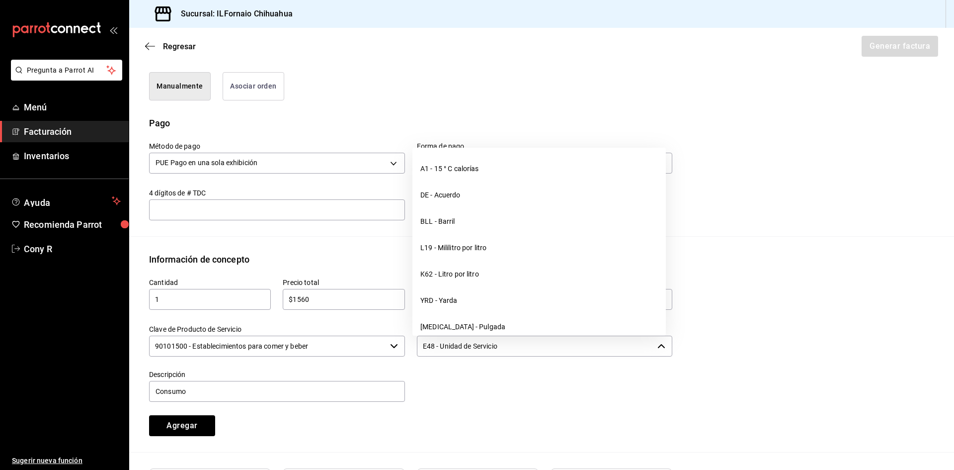
click at [651, 347] on div "E48 - Unidad de Servicio ​" at bounding box center [545, 346] width 256 height 21
click at [261, 435] on div "Agregar" at bounding box center [204, 419] width 134 height 33
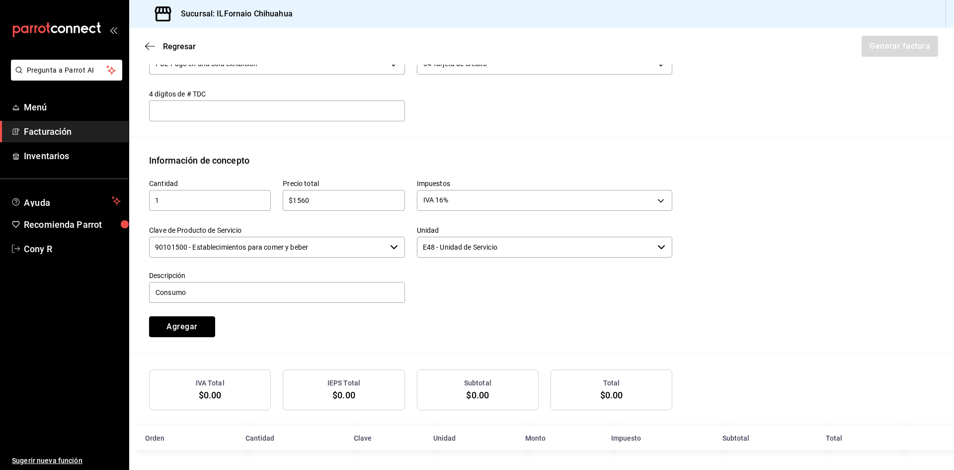
click at [187, 324] on button "Agregar" at bounding box center [182, 326] width 66 height 21
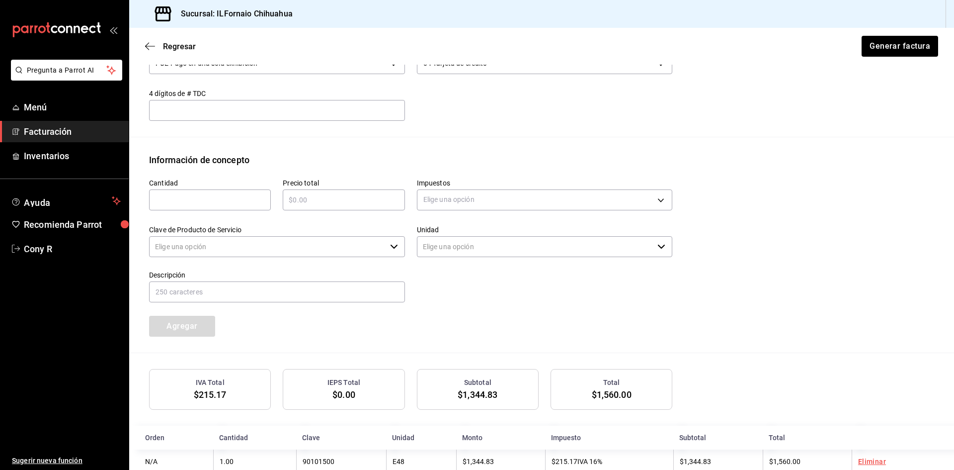
type input "90101500 - Establecimientos para comer y beber"
type input "E48 - Unidad de Servicio"
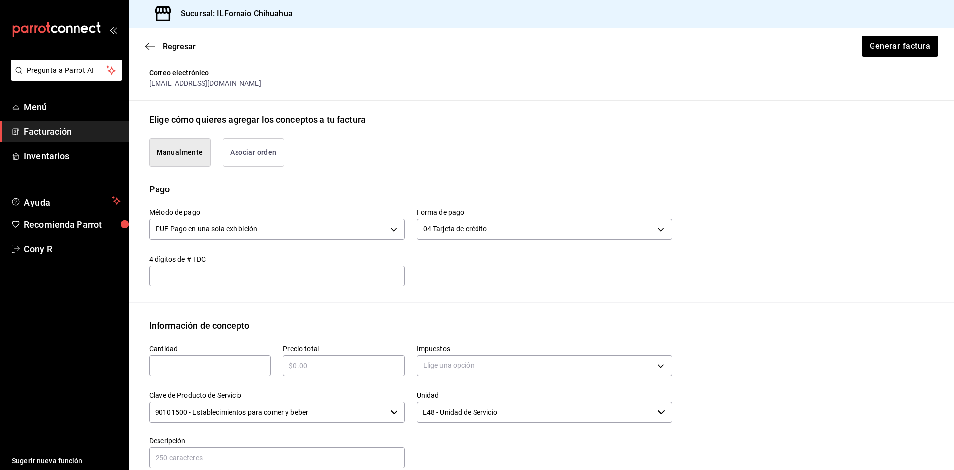
scroll to position [90, 0]
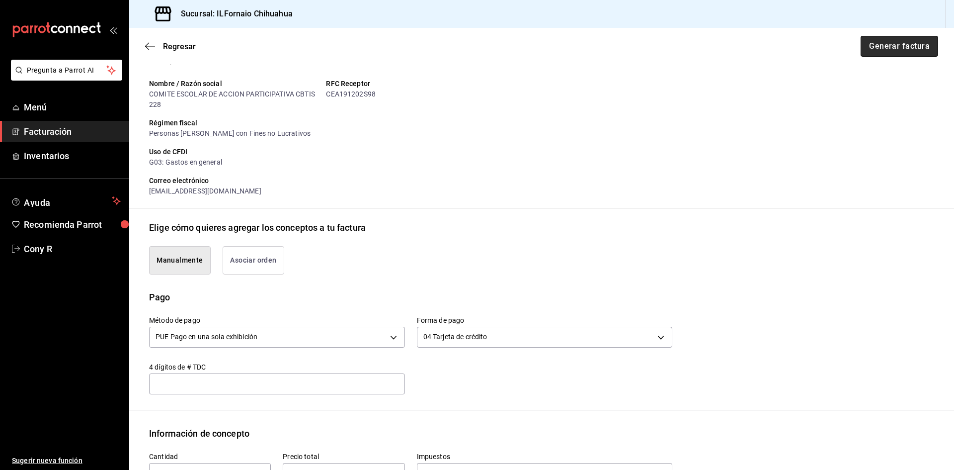
click at [912, 45] on button "Generar factura" at bounding box center [900, 46] width 78 height 21
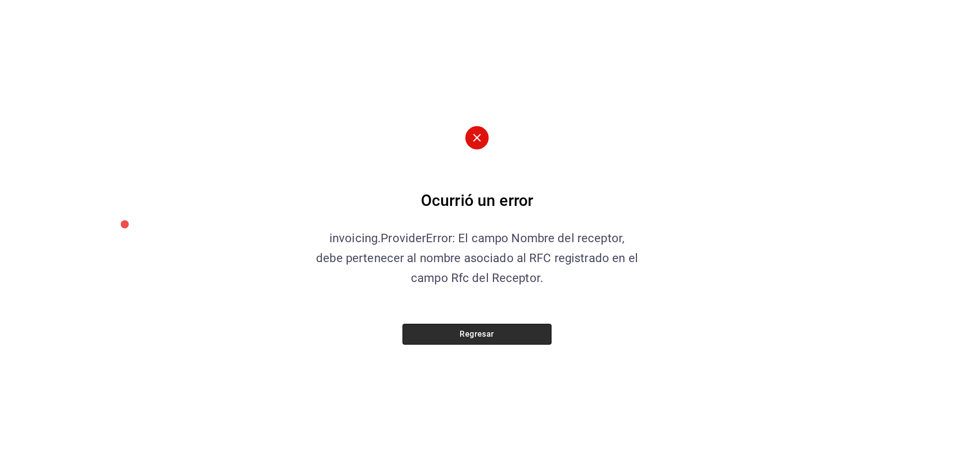
click at [484, 331] on button "Regresar" at bounding box center [477, 334] width 149 height 21
